Goal: Find specific page/section: Find specific page/section

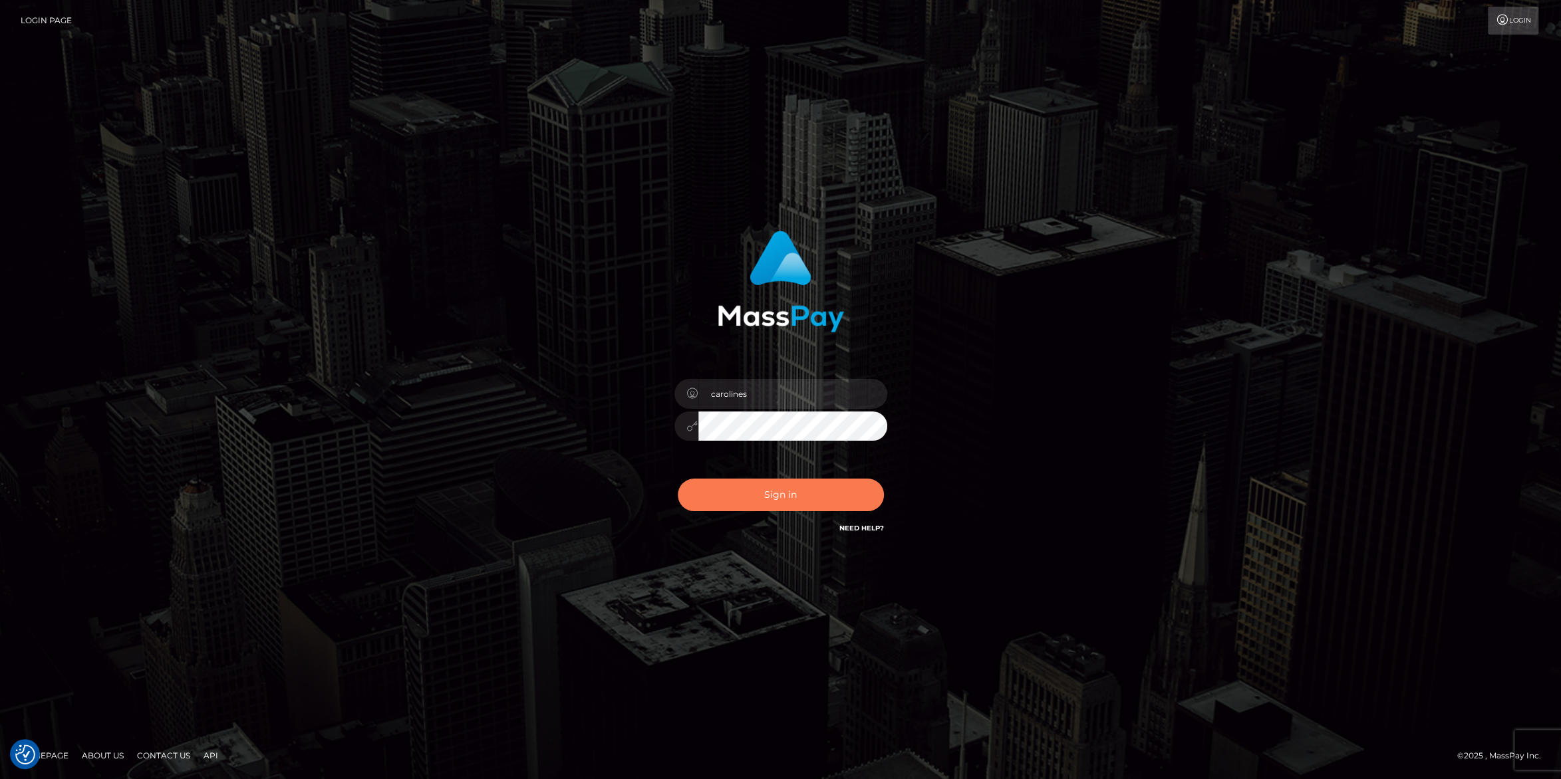
click at [779, 491] on button "Sign in" at bounding box center [781, 495] width 206 height 33
click at [794, 504] on button "Sign in" at bounding box center [781, 495] width 206 height 33
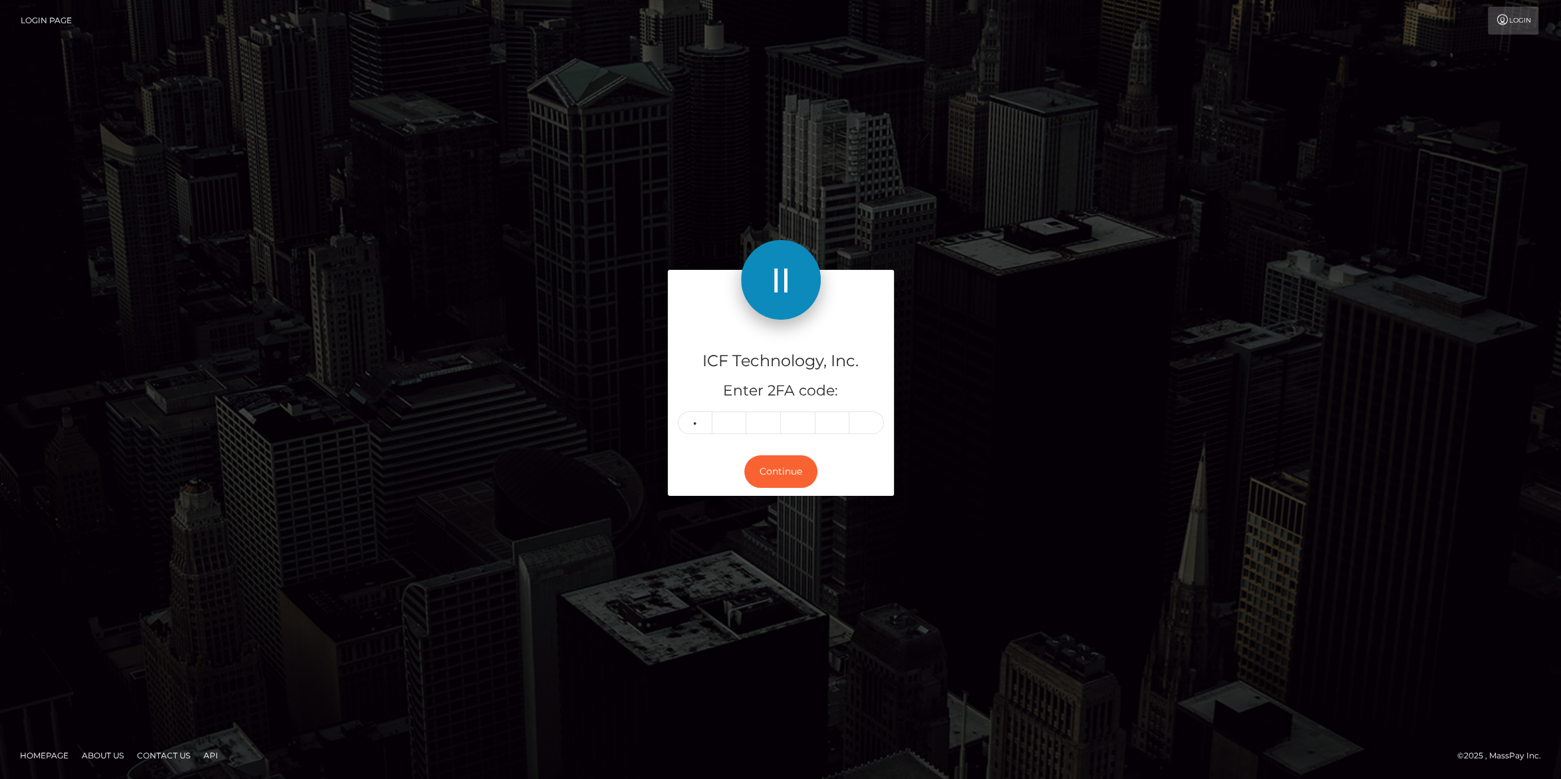
type input "8"
type input "3"
type input "9"
type input "5"
type input "7"
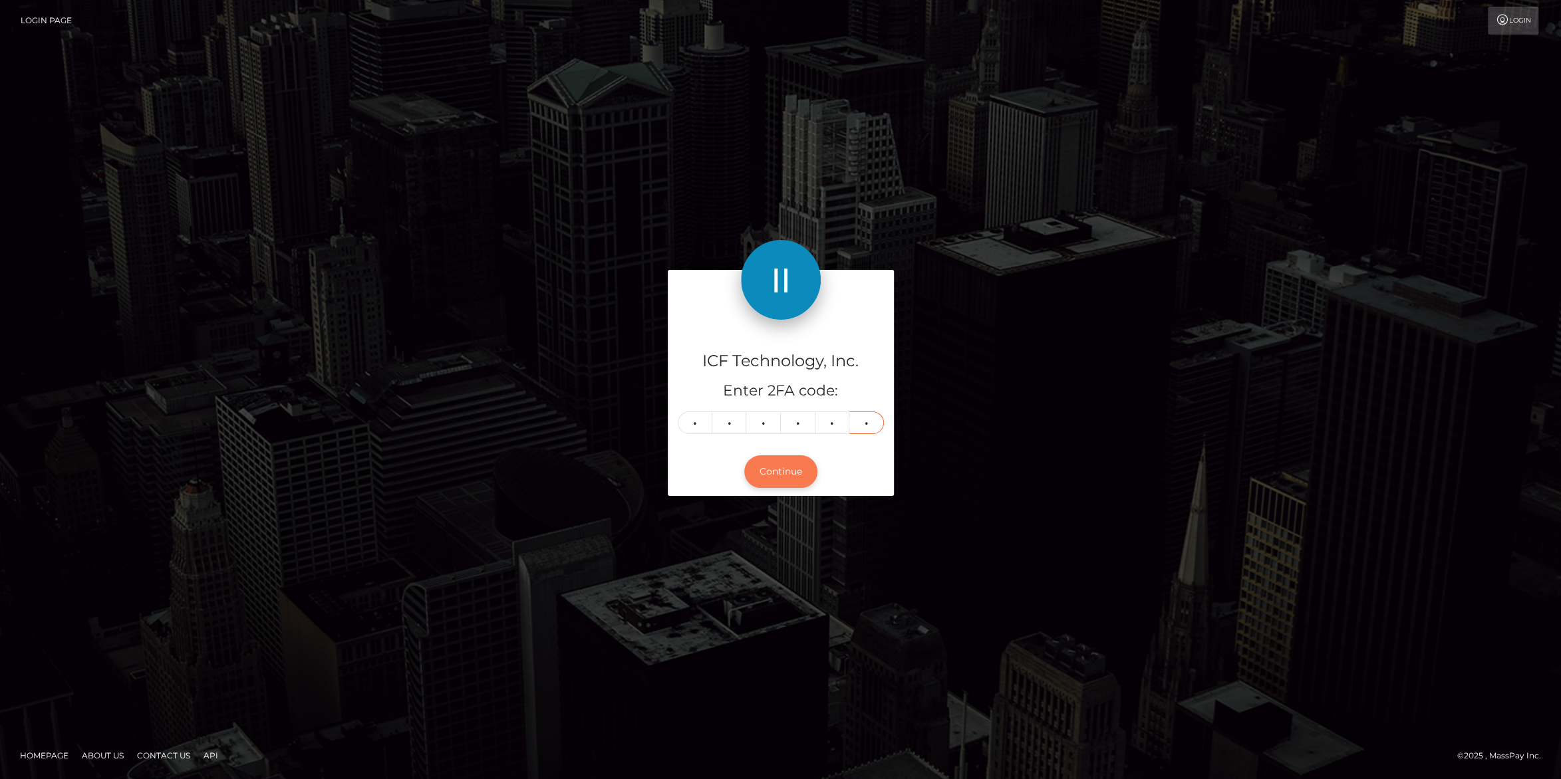
type input "7"
click at [798, 465] on button "Continue" at bounding box center [780, 471] width 73 height 33
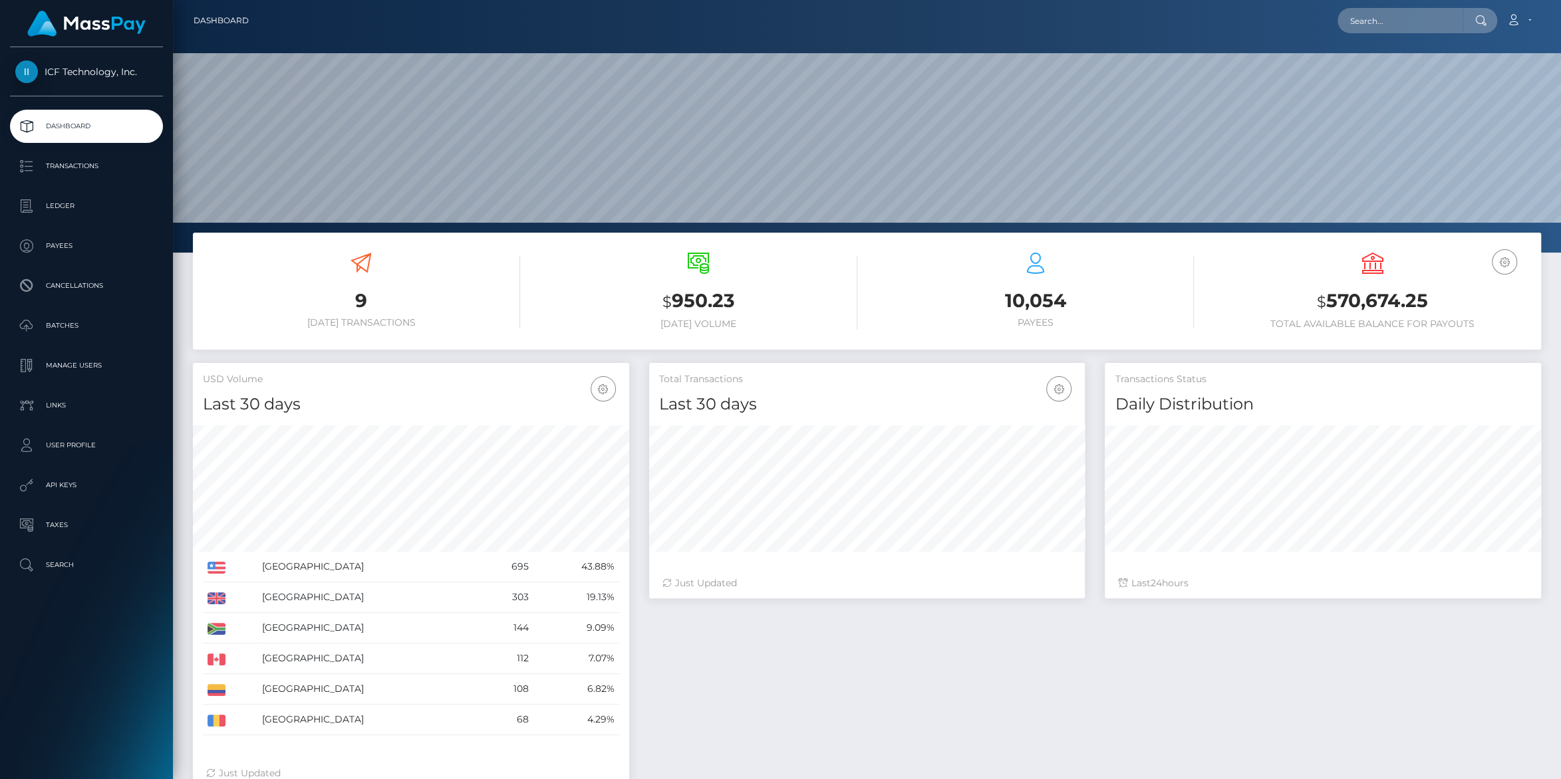
scroll to position [235, 436]
click at [56, 242] on p "Payees" at bounding box center [86, 246] width 142 height 20
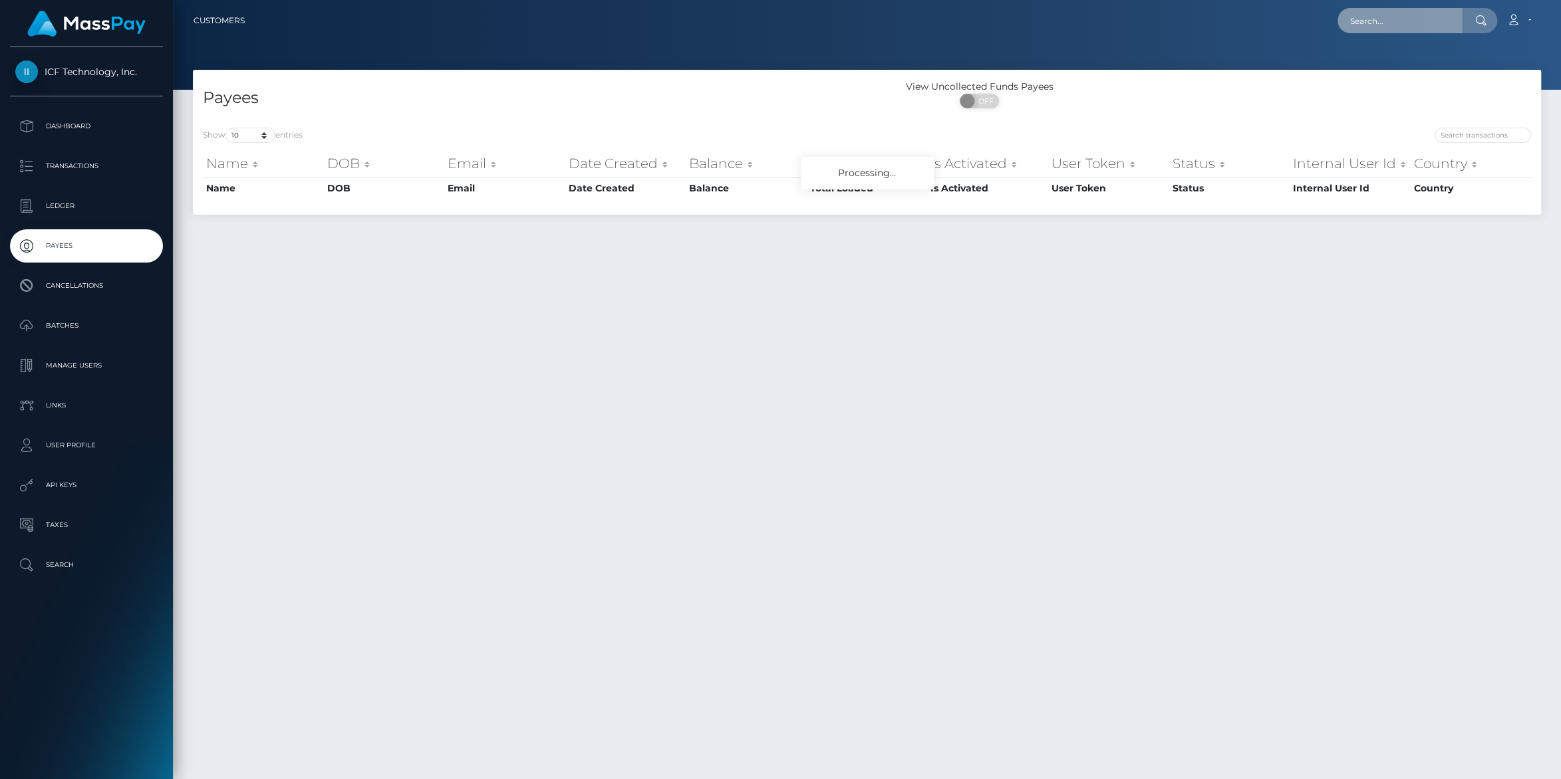
click at [1373, 22] on input "text" at bounding box center [1399, 20] width 125 height 25
paste input "alejandragomezz520@gmail.com"
type input "alejandragomezz520@gmail.com"
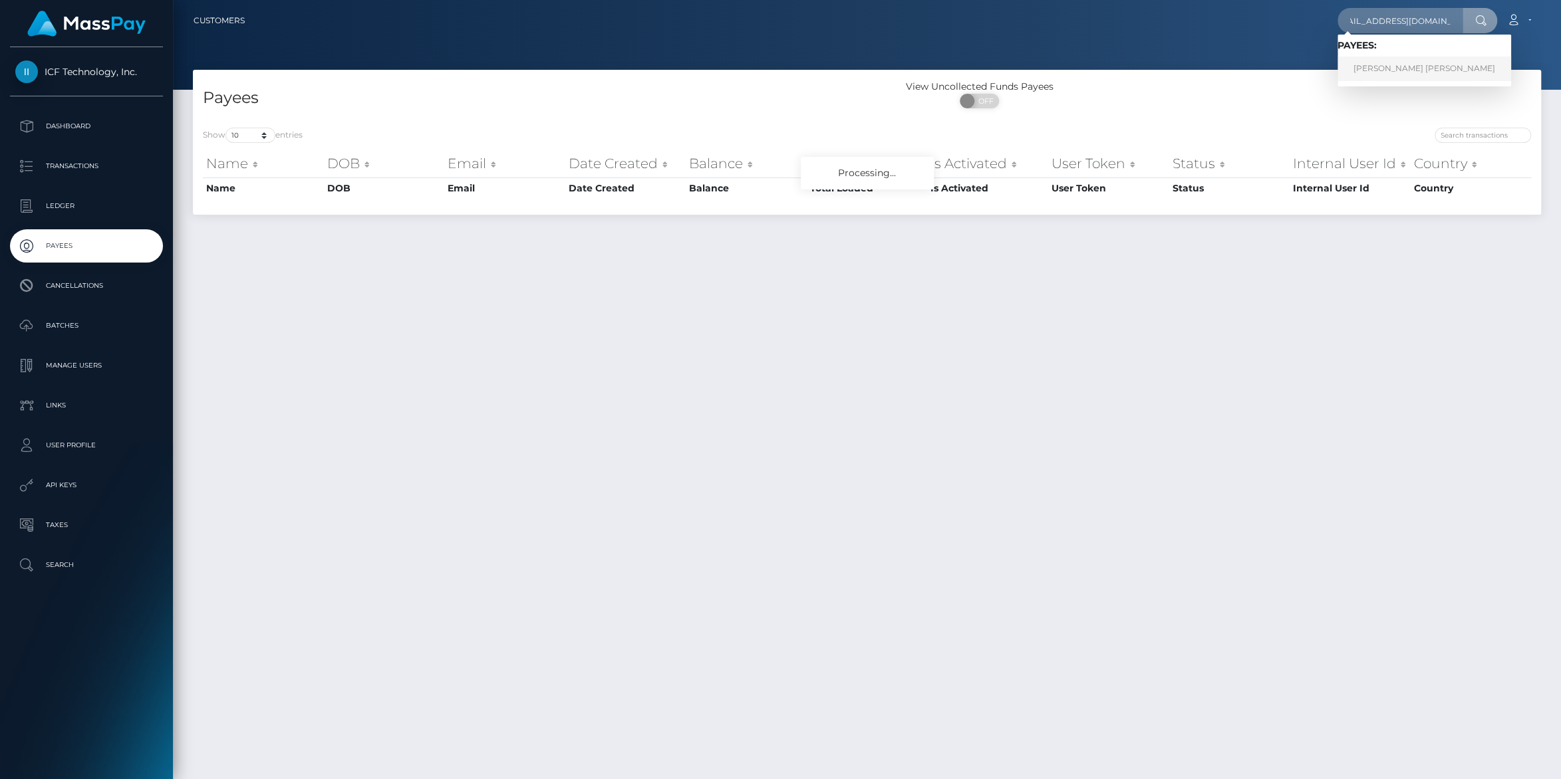
click at [1396, 78] on link "[PERSON_NAME] [PERSON_NAME]" at bounding box center [1424, 69] width 174 height 25
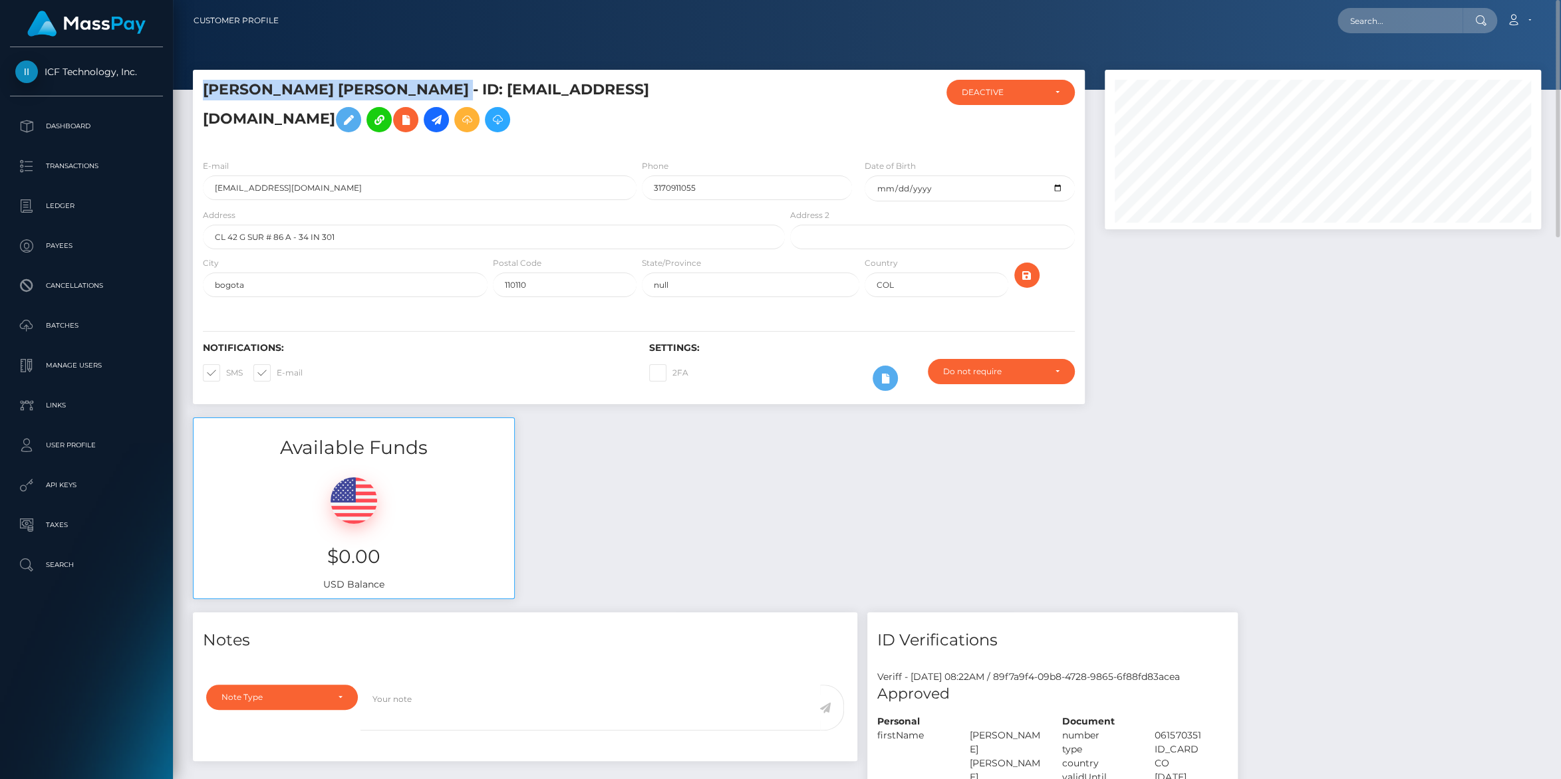
drag, startPoint x: 496, startPoint y: 86, endPoint x: 196, endPoint y: 84, distance: 299.9
click at [196, 84] on div "[PERSON_NAME] [PERSON_NAME] - ID: [EMAIL_ADDRESS][DOMAIN_NAME]" at bounding box center [490, 114] width 594 height 69
